Goal: Task Accomplishment & Management: Complete application form

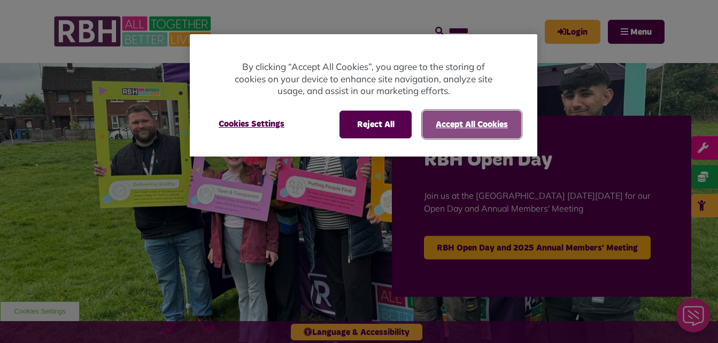
click at [432, 128] on button "Accept All Cookies" at bounding box center [472, 125] width 99 height 28
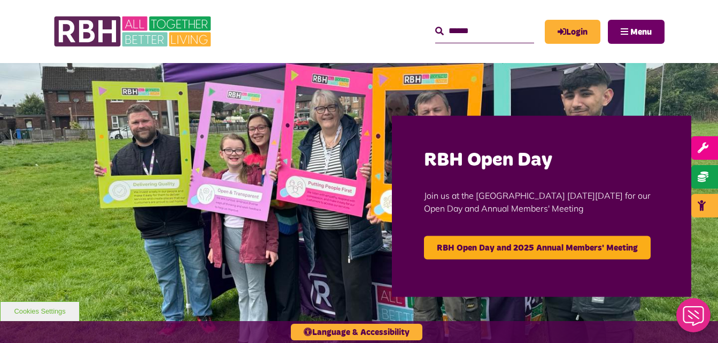
click at [637, 35] on span "Menu" at bounding box center [641, 32] width 21 height 9
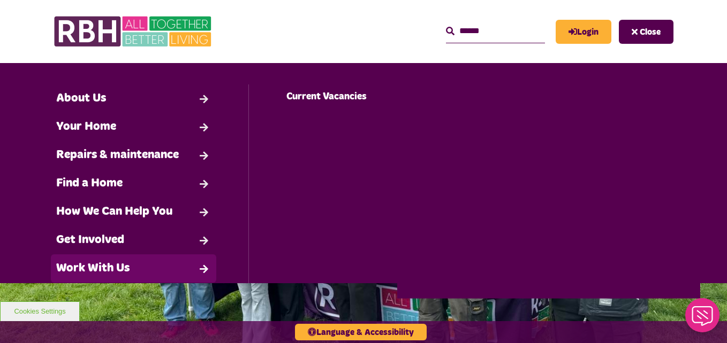
click at [156, 268] on link "Work With Us" at bounding box center [133, 269] width 165 height 28
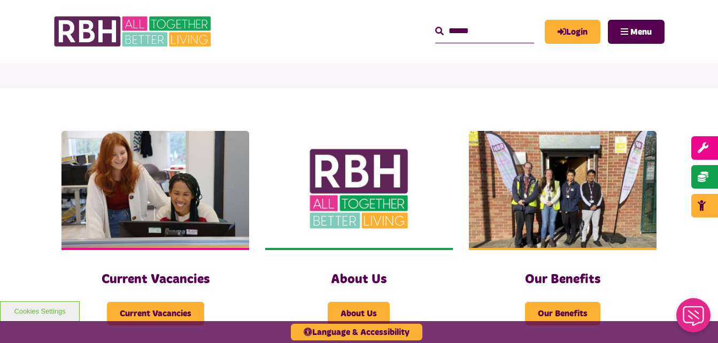
scroll to position [165, 0]
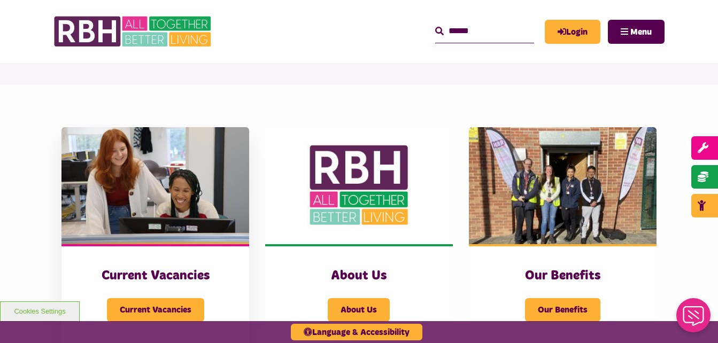
click at [150, 276] on h3 "Current Vacancies" at bounding box center [155, 276] width 145 height 17
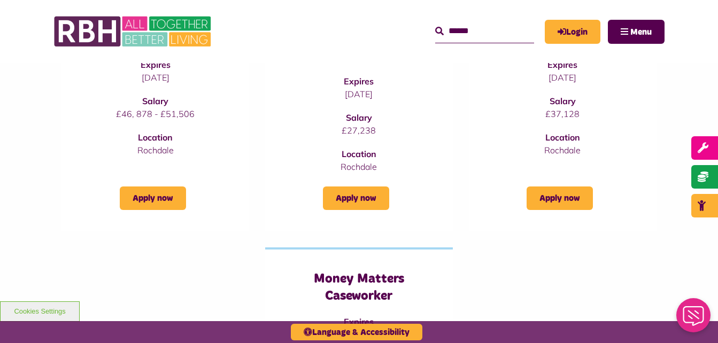
scroll to position [147, 0]
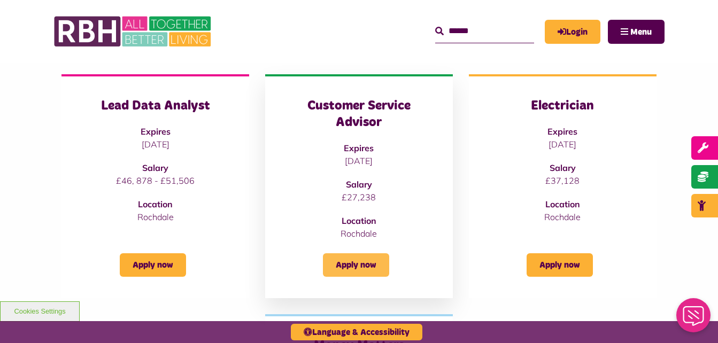
click at [355, 258] on link "Apply now" at bounding box center [356, 266] width 66 height 24
